Goal: Information Seeking & Learning: Understand process/instructions

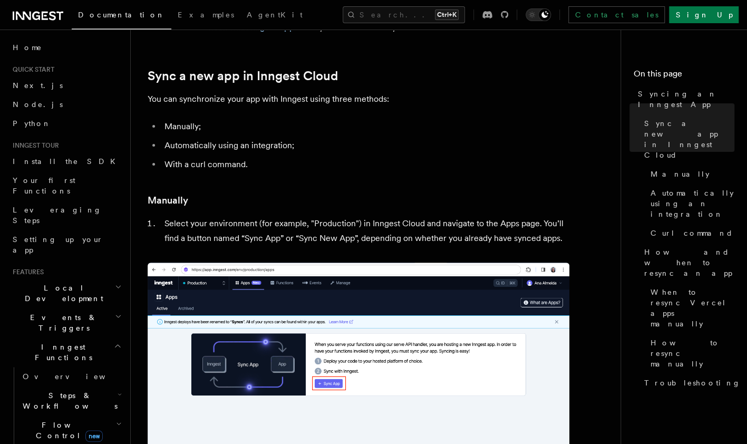
scroll to position [89, 0]
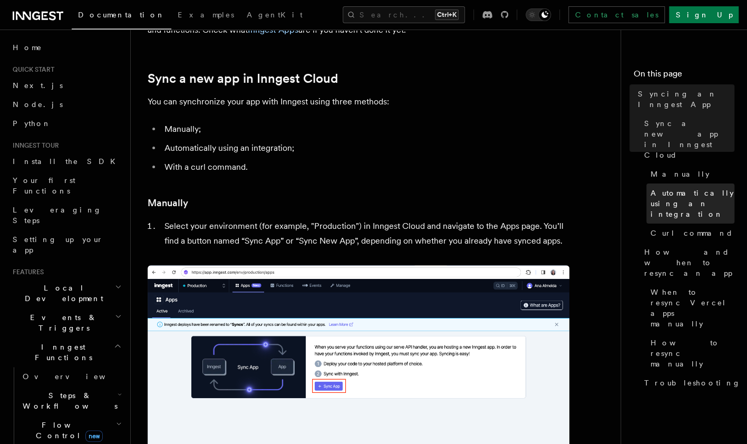
click at [672, 188] on span "Automatically using an integration" at bounding box center [693, 204] width 84 height 32
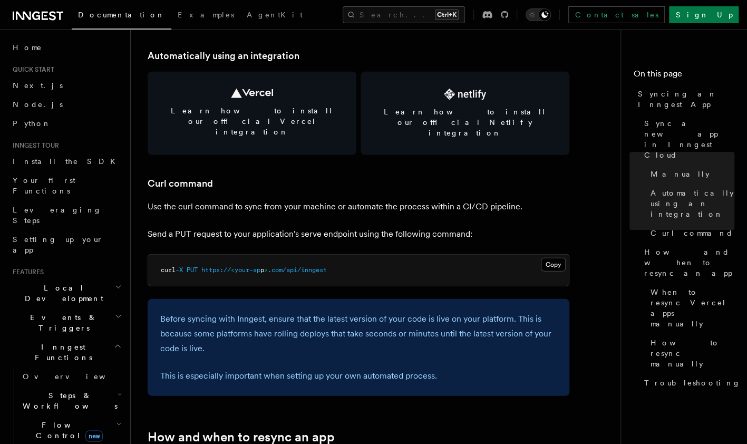
scroll to position [1473, 0]
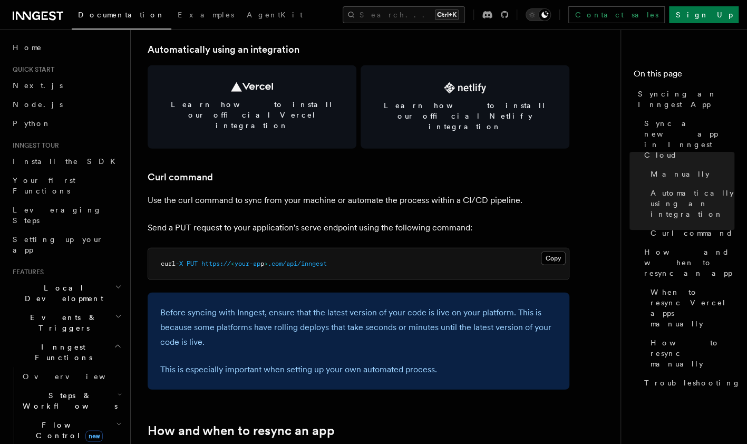
click at [303, 307] on p "Before syncing with Inngest, ensure that the latest version of your code is liv…" at bounding box center [358, 327] width 397 height 44
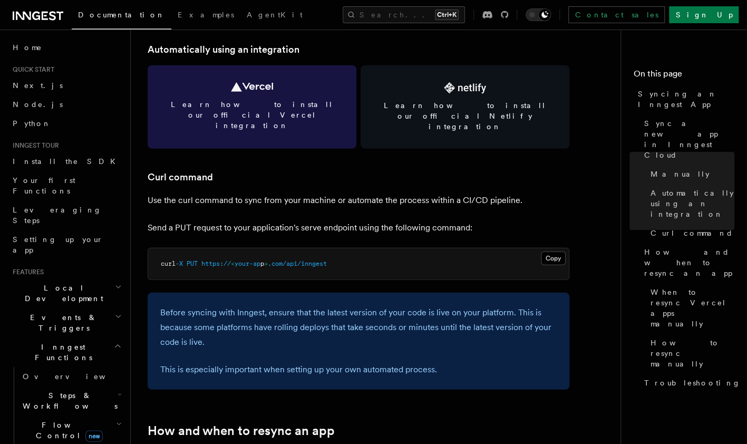
click at [304, 102] on span "Learn how to install our official Vercel integration" at bounding box center [252, 115] width 184 height 32
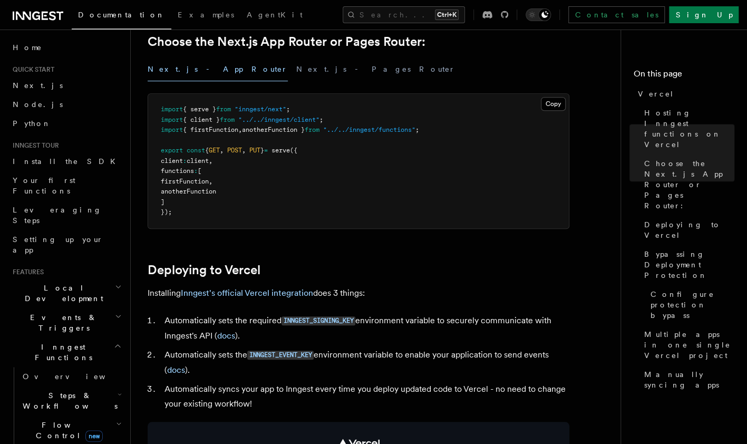
scroll to position [272, 0]
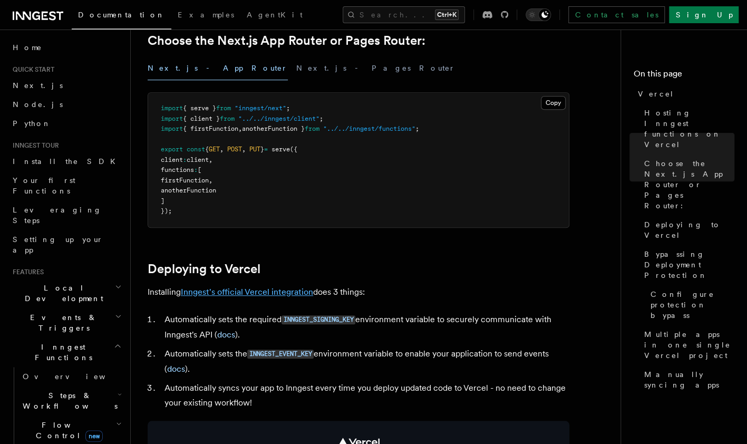
click at [281, 288] on link "Inngest's official Vercel integration" at bounding box center [247, 292] width 132 height 10
